Goal: Information Seeking & Learning: Learn about a topic

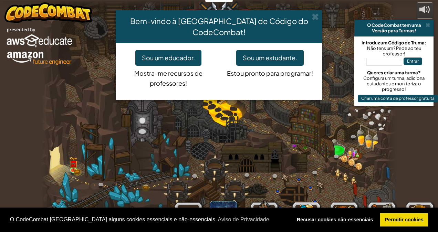
select select "pt-PT"
click at [266, 50] on button "Sou um estudante." at bounding box center [269, 58] width 67 height 16
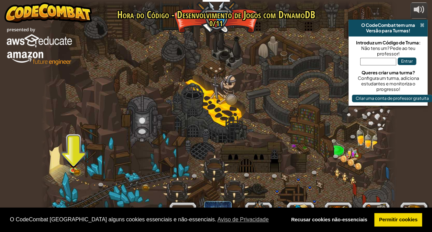
click at [424, 28] on span at bounding box center [422, 25] width 4 height 6
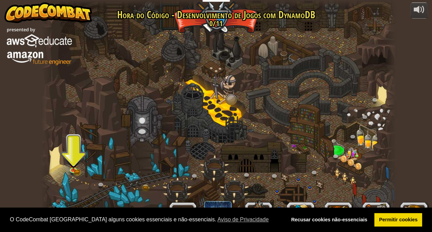
click at [86, 165] on div at bounding box center [218, 116] width 355 height 232
click at [74, 158] on img at bounding box center [73, 160] width 9 height 19
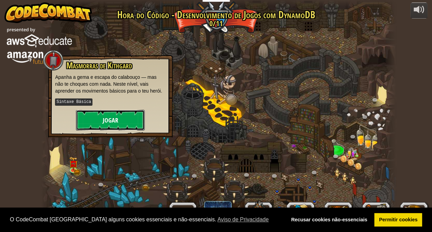
click at [124, 116] on button "Jogar" at bounding box center [110, 120] width 69 height 21
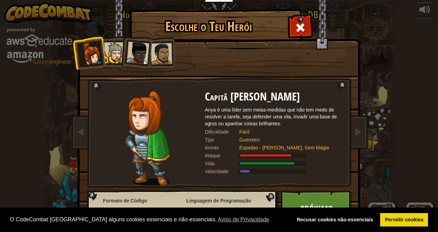
click at [327, 202] on link "Próximo" at bounding box center [316, 209] width 72 height 38
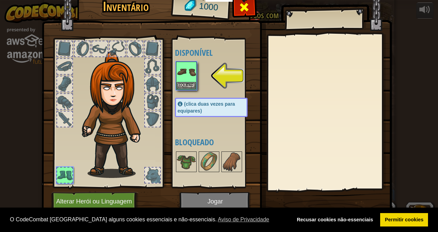
click at [233, 12] on div at bounding box center [244, 9] width 22 height 22
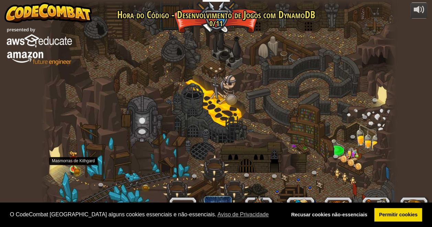
click at [75, 169] on img at bounding box center [73, 160] width 9 height 19
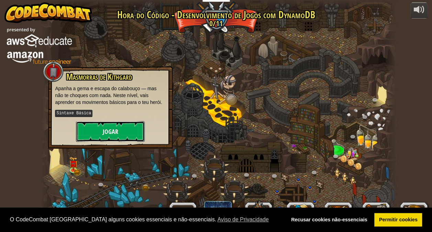
click at [133, 131] on button "Jogar" at bounding box center [110, 131] width 69 height 21
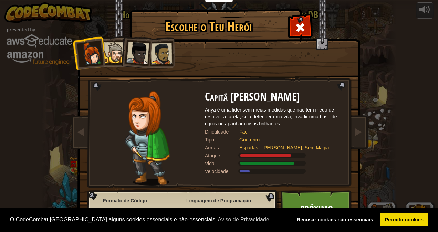
click at [146, 59] on li at bounding box center [136, 52] width 34 height 34
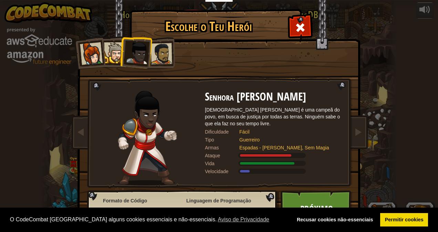
click at [119, 55] on li at bounding box center [136, 52] width 34 height 34
click at [112, 54] on div at bounding box center [114, 52] width 21 height 21
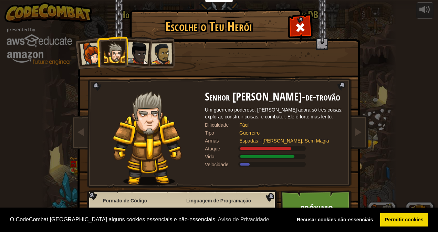
click at [155, 50] on div at bounding box center [161, 53] width 21 height 21
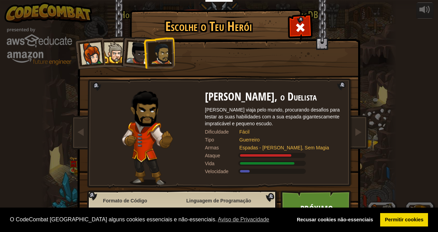
click at [138, 49] on div at bounding box center [137, 53] width 23 height 23
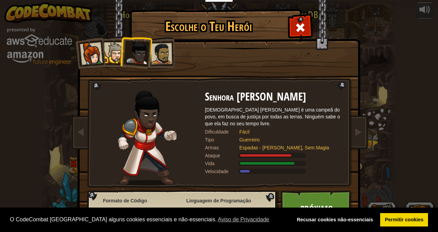
click at [164, 49] on div at bounding box center [161, 53] width 21 height 21
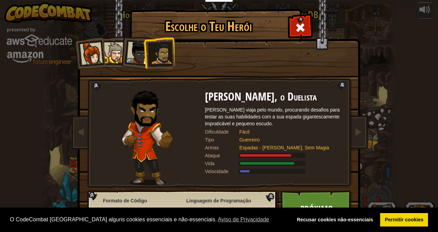
click at [326, 206] on link "Próximo" at bounding box center [316, 209] width 72 height 38
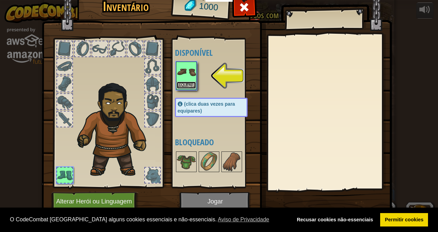
click at [182, 85] on button "Equipar" at bounding box center [186, 85] width 19 height 7
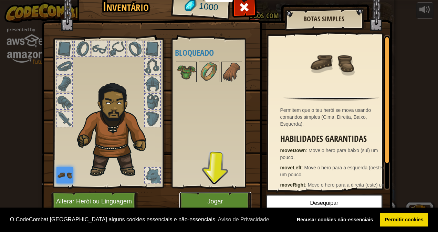
click at [214, 201] on button "Jogar" at bounding box center [215, 201] width 72 height 19
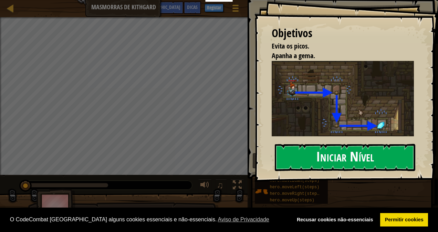
click at [361, 155] on button "Iniciar Nível" at bounding box center [345, 157] width 140 height 27
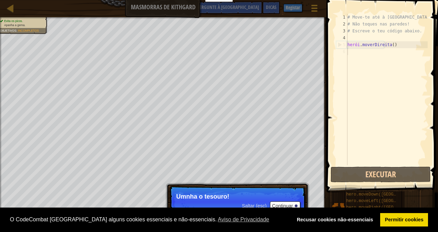
click at [284, 206] on font "Continuar" at bounding box center [282, 206] width 21 height 6
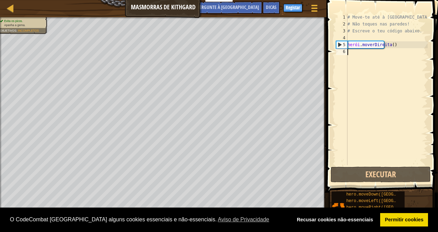
scroll to position [3, 0]
click at [394, 103] on div "Mapa Masmorras de Kithgard Menu do Jogo Conclusão Registar Dicas Pergunte à IA …" at bounding box center [219, 116] width 438 height 232
click at [437, 7] on html "Cookie Policy O CodeCombat [GEOGRAPHIC_DATA] alguns cookies essenciais e não-es…" at bounding box center [219, 3] width 438 height 7
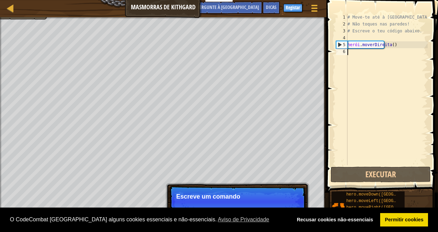
click at [248, 7] on html "Cookie Policy O CodeCombat [GEOGRAPHIC_DATA] alguns cookies essenciais e não-es…" at bounding box center [219, 3] width 438 height 7
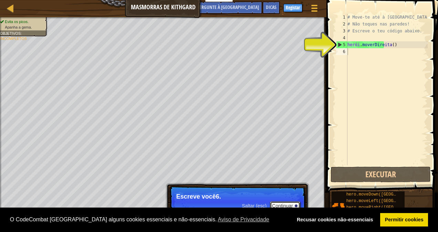
click at [290, 203] on font "Continuar" at bounding box center [282, 206] width 21 height 6
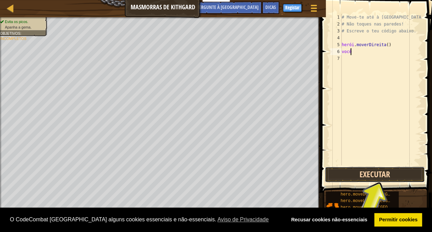
click at [407, 173] on button "Executar" at bounding box center [375, 175] width 100 height 16
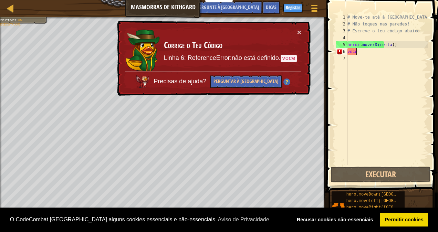
click at [289, 37] on td "Corrige o Teu Código Linha 6: ReferenceError: não está definido. voce" at bounding box center [229, 50] width 133 height 43
click at [301, 35] on button "×" at bounding box center [299, 32] width 4 height 7
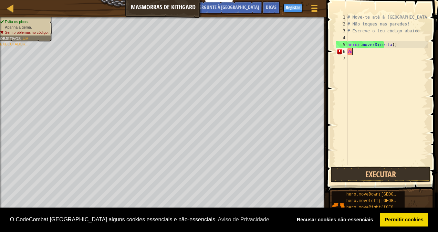
type textarea "v"
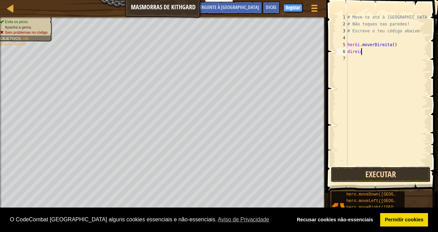
click at [396, 171] on button "Executar" at bounding box center [380, 175] width 100 height 16
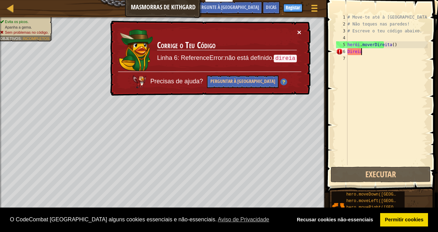
click at [297, 34] on button "×" at bounding box center [299, 32] width 4 height 7
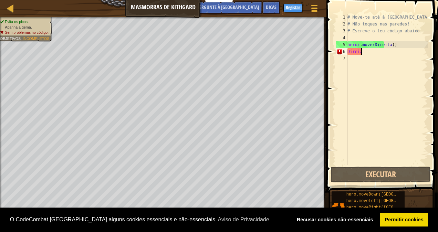
click at [370, 55] on div "# Move-te até à [GEOGRAPHIC_DATA]. # Não toques nas paredes! # Escreve o teu có…" at bounding box center [387, 96] width 82 height 165
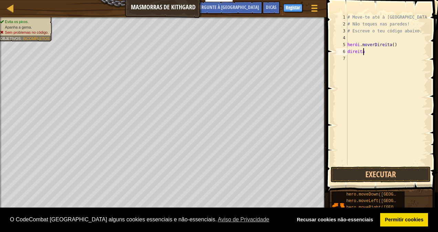
type textarea "direita"
click at [394, 178] on button "Executar" at bounding box center [380, 175] width 100 height 16
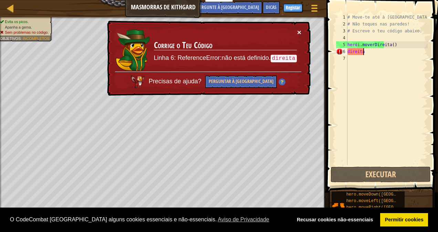
click at [301, 33] on button "×" at bounding box center [299, 32] width 4 height 7
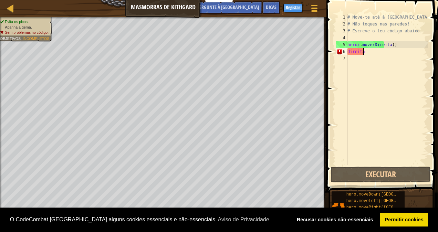
click at [391, 50] on div "# Move-te até à [GEOGRAPHIC_DATA]. # Não toques nas paredes! # Escreve o teu có…" at bounding box center [387, 96] width 82 height 165
click at [392, 50] on div "# Move-te até à [GEOGRAPHIC_DATA]. # Não toques nas paredes! # Escreve o teu có…" at bounding box center [387, 96] width 82 height 165
click at [387, 54] on div "# Move-te até à [GEOGRAPHIC_DATA]. # Não toques nas paredes! # Escreve o teu có…" at bounding box center [387, 96] width 82 height 165
click at [386, 57] on div "# Move-te até à [GEOGRAPHIC_DATA]. # Não toques nas paredes! # Escreve o teu có…" at bounding box center [387, 96] width 82 height 165
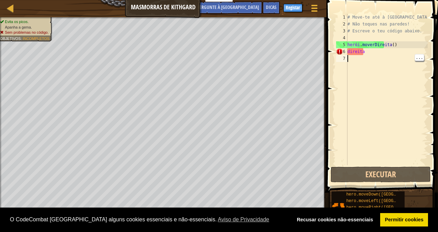
click at [390, 50] on div "# Move-te até à [GEOGRAPHIC_DATA]. # Não toques nas paredes! # Escreve o teu có…" at bounding box center [387, 96] width 82 height 165
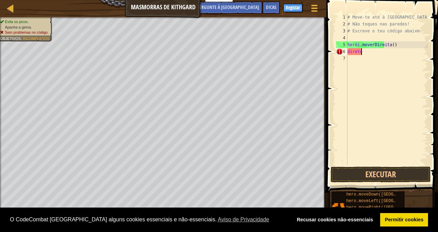
type textarea "d"
type textarea "hero.move"
click at [368, 46] on div "# Move-te até à [GEOGRAPHIC_DATA]. # Não toques nas paredes! # Escreve o teu có…" at bounding box center [387, 96] width 82 height 165
click at [370, 42] on div "# Move-te até à [GEOGRAPHIC_DATA]. # Não toques nas paredes! # Escreve o teu có…" at bounding box center [387, 96] width 82 height 165
click at [372, 44] on div "# Move-te até à [GEOGRAPHIC_DATA]. # Não toques nas paredes! # Escreve o teu có…" at bounding box center [387, 96] width 82 height 165
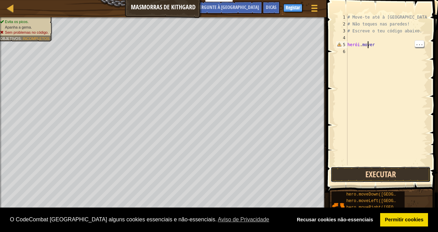
click at [389, 177] on button "Executar" at bounding box center [380, 175] width 100 height 16
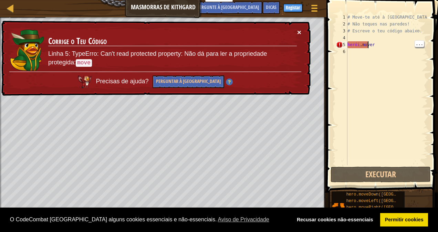
click at [300, 32] on button "×" at bounding box center [299, 32] width 4 height 7
